Goal: Find specific page/section: Find specific page/section

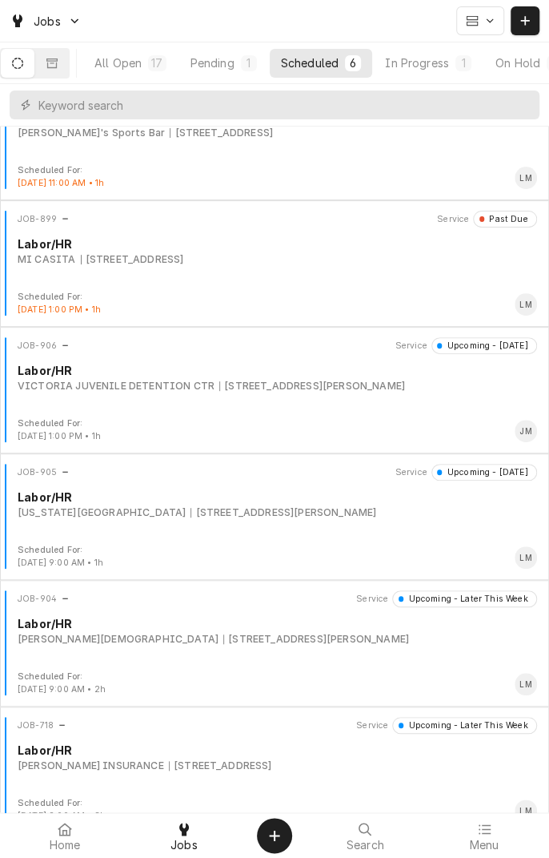
scroll to position [56, 0]
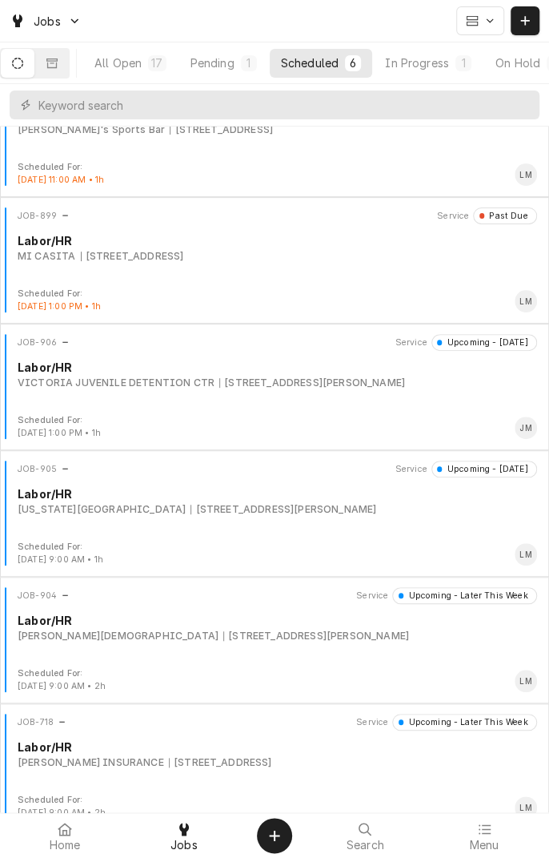
click at [241, 397] on div "JOB-906 Service Upcoming - [DATE] Labor/HR VICTORIA JUVENILE DETENTION CTR [STR…" at bounding box center [274, 374] width 536 height 80
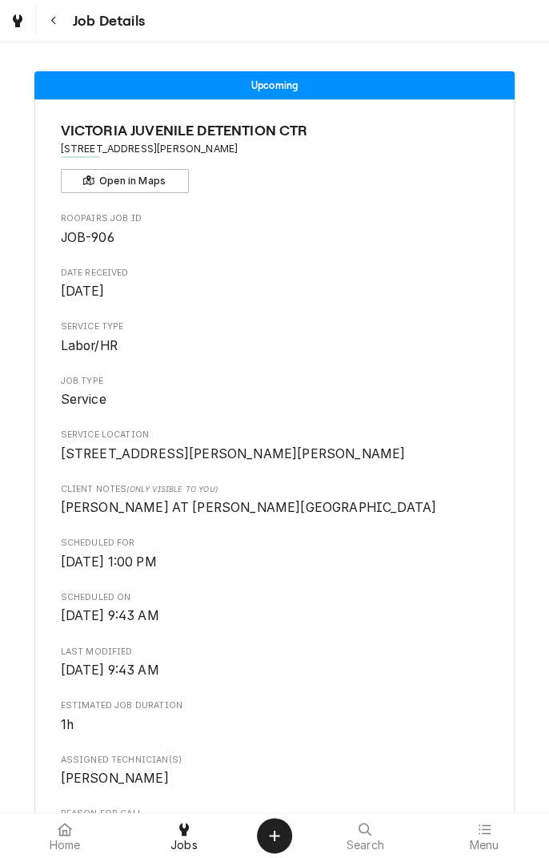
click at [22, 22] on div "Dynamic Content Wrapper" at bounding box center [18, 20] width 16 height 19
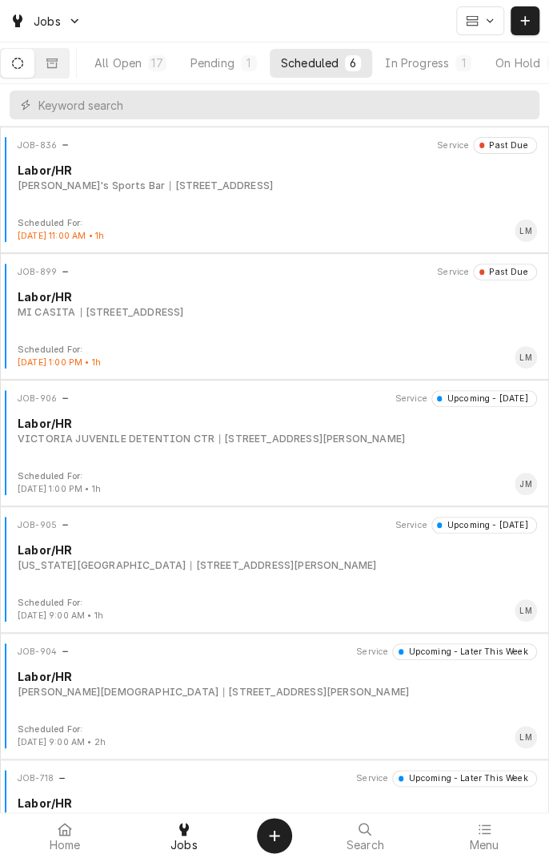
scroll to position [73, 0]
